Goal: Transaction & Acquisition: Purchase product/service

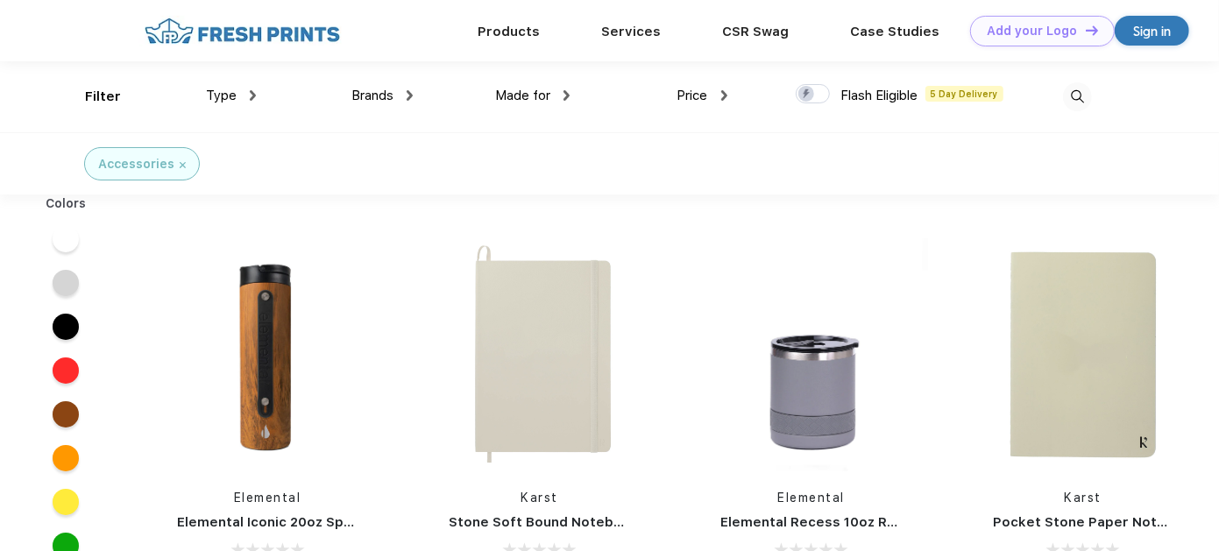
click at [1080, 94] on img at bounding box center [1077, 96] width 29 height 29
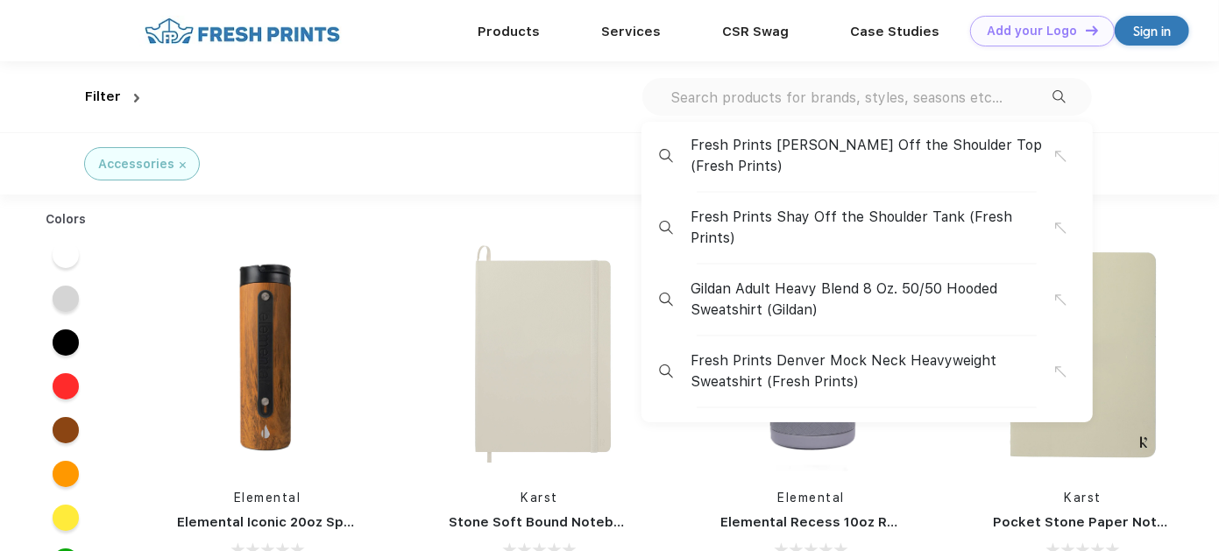
click at [735, 94] on input "text" at bounding box center [861, 97] width 384 height 19
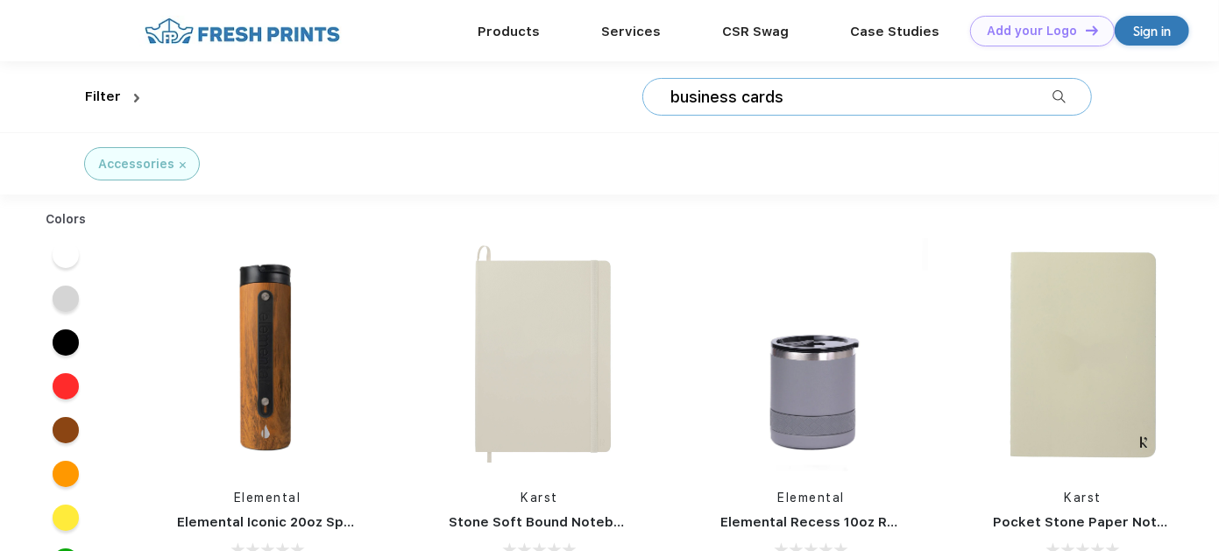
type input "business cards"
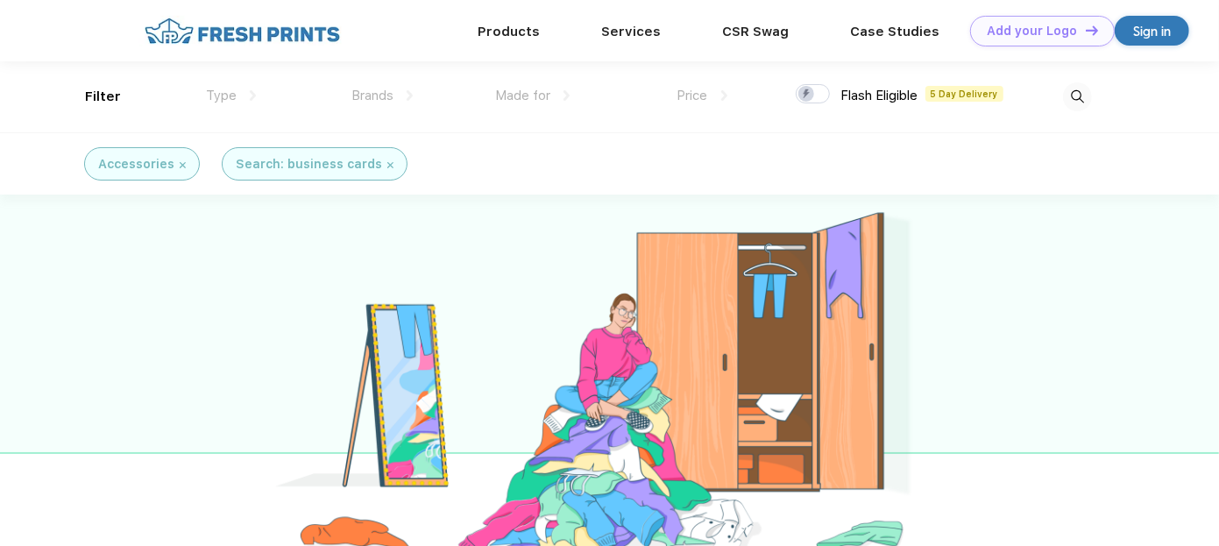
click at [1014, 88] on div at bounding box center [1013, 96] width 157 height 71
click at [1003, 94] on div at bounding box center [1013, 96] width 157 height 71
click at [879, 91] on span "Flash Eligible" at bounding box center [880, 96] width 77 height 16
click at [1075, 95] on img at bounding box center [1077, 96] width 29 height 29
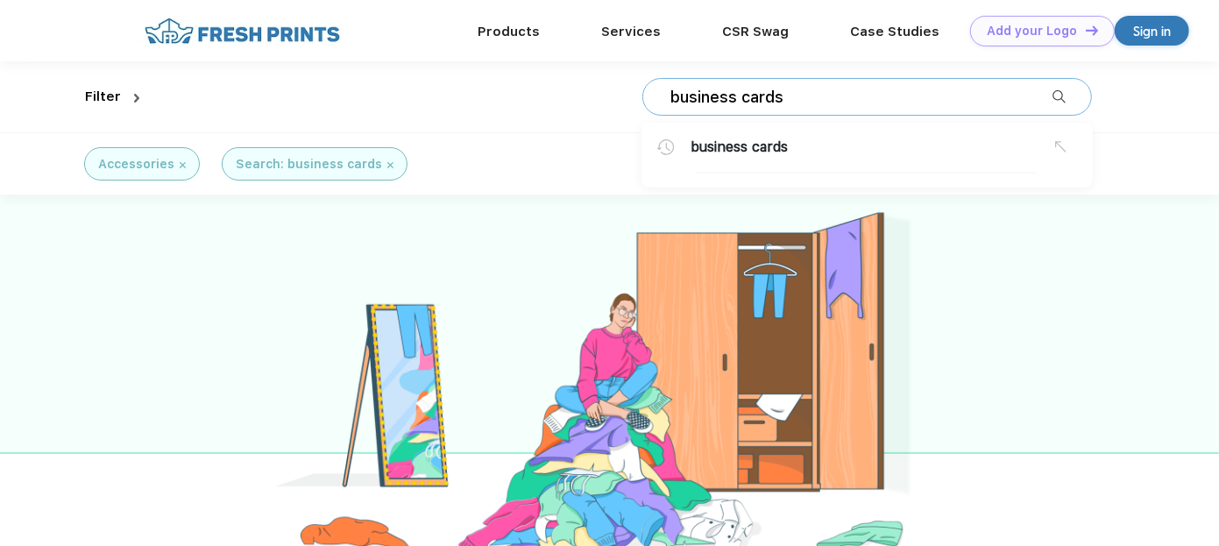
click at [757, 140] on span "cards" at bounding box center [770, 146] width 36 height 17
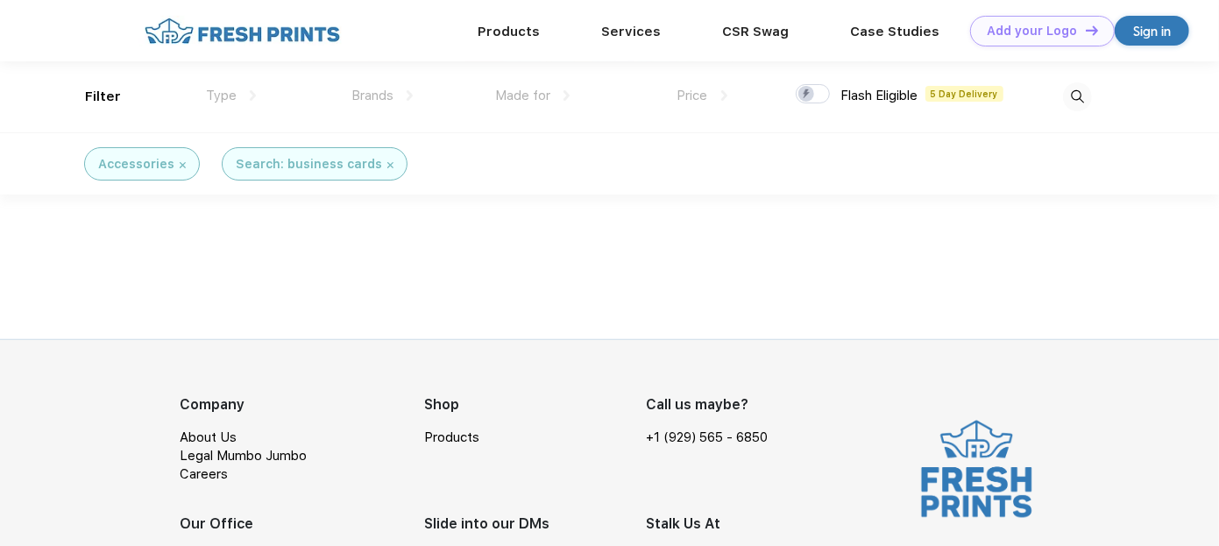
scroll to position [108, 0]
